Goal: Information Seeking & Learning: Learn about a topic

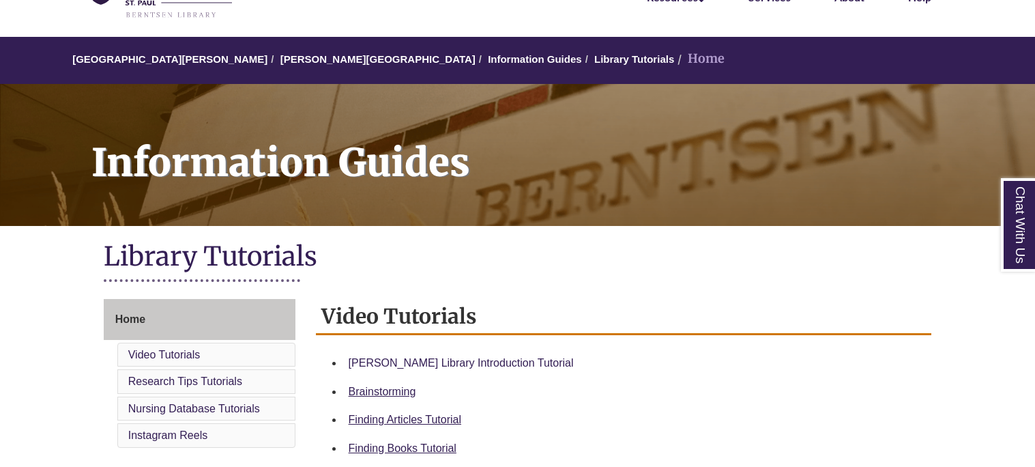
scroll to position [85, 0]
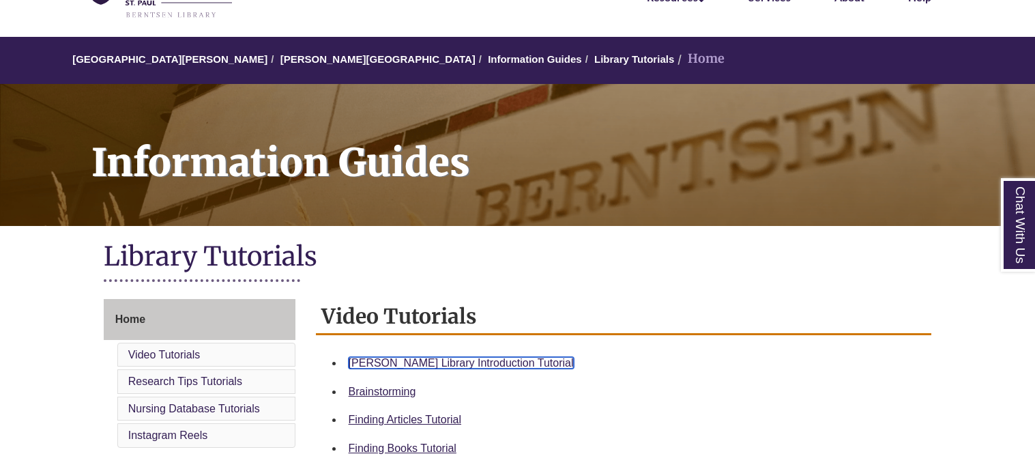
click at [458, 360] on link "Berntsen Library Introduction Tutorial" at bounding box center [461, 363] width 225 height 12
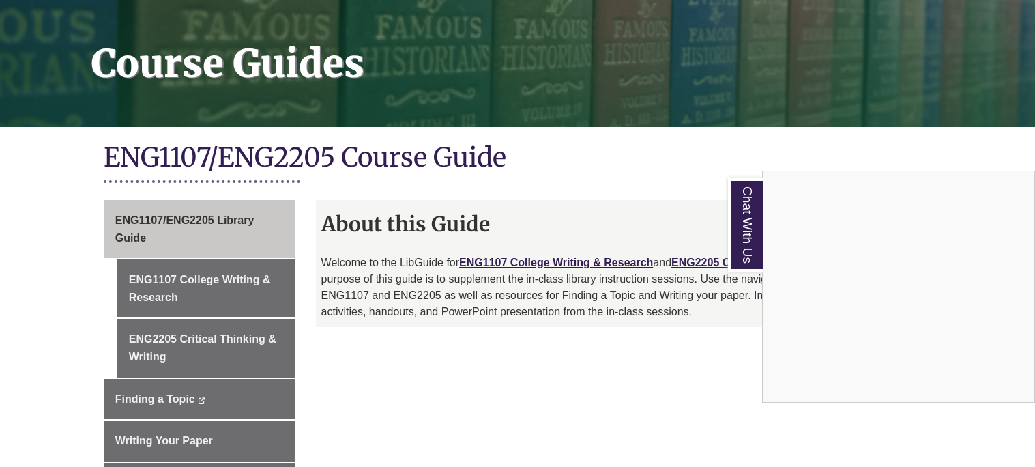
scroll to position [231, 0]
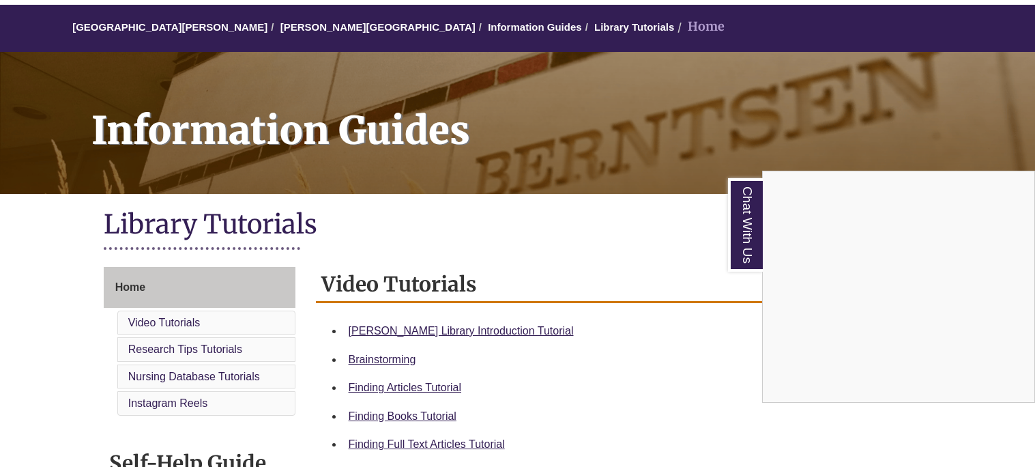
scroll to position [121, 0]
